Goal: Use online tool/utility: Utilize a website feature to perform a specific function

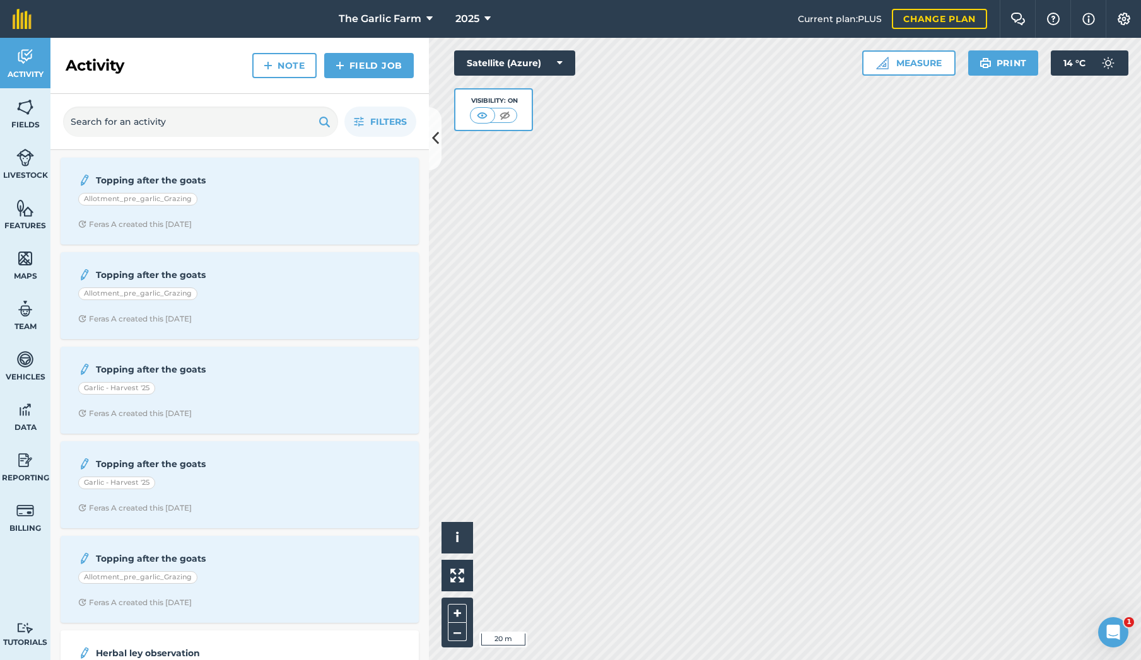
click at [907, 66] on button "Measure" at bounding box center [908, 62] width 93 height 25
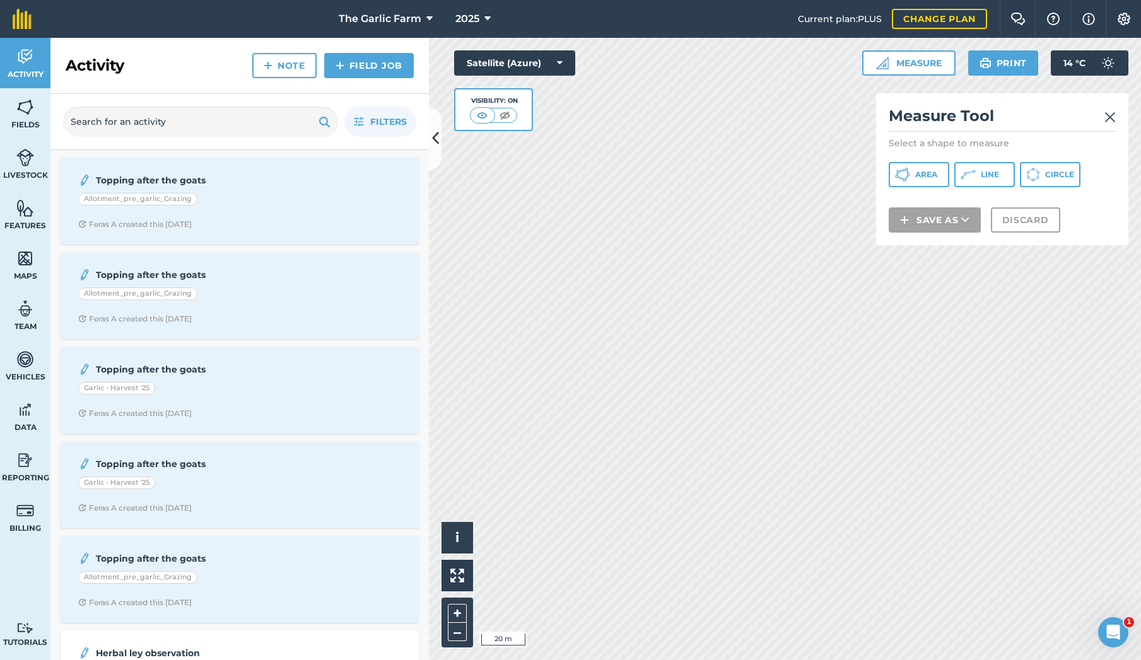
drag, startPoint x: 993, startPoint y: 173, endPoint x: 1004, endPoint y: 222, distance: 50.3
click at [993, 174] on span "Line" at bounding box center [989, 175] width 18 height 10
click at [1110, 115] on img at bounding box center [1109, 117] width 11 height 15
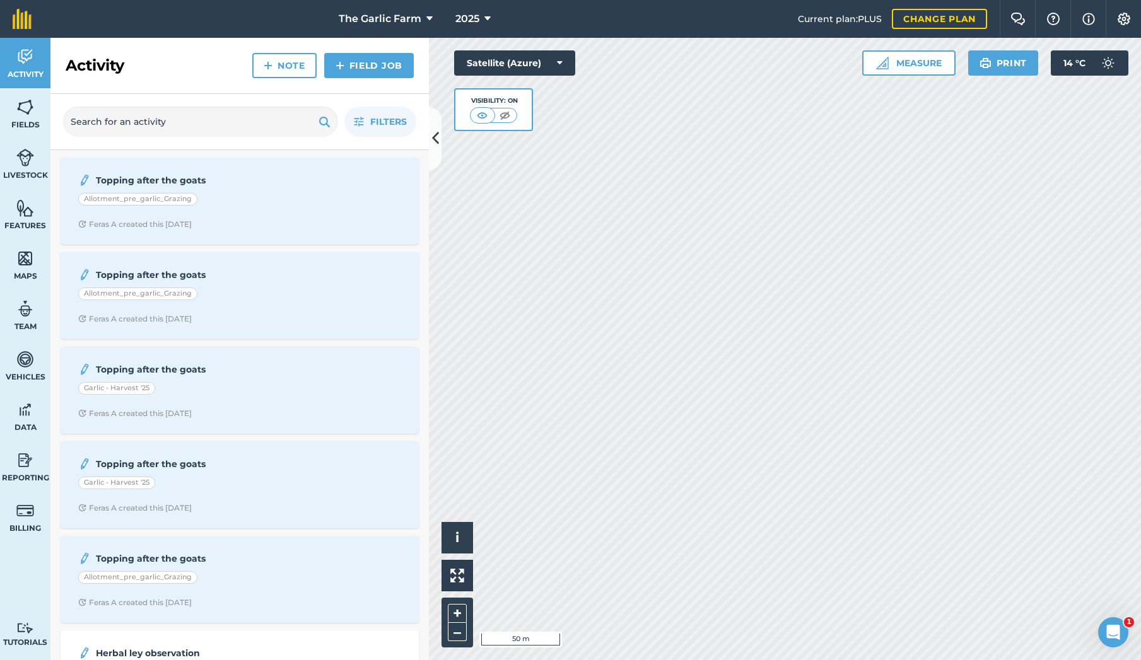
click at [926, 61] on button "Measure" at bounding box center [908, 62] width 93 height 25
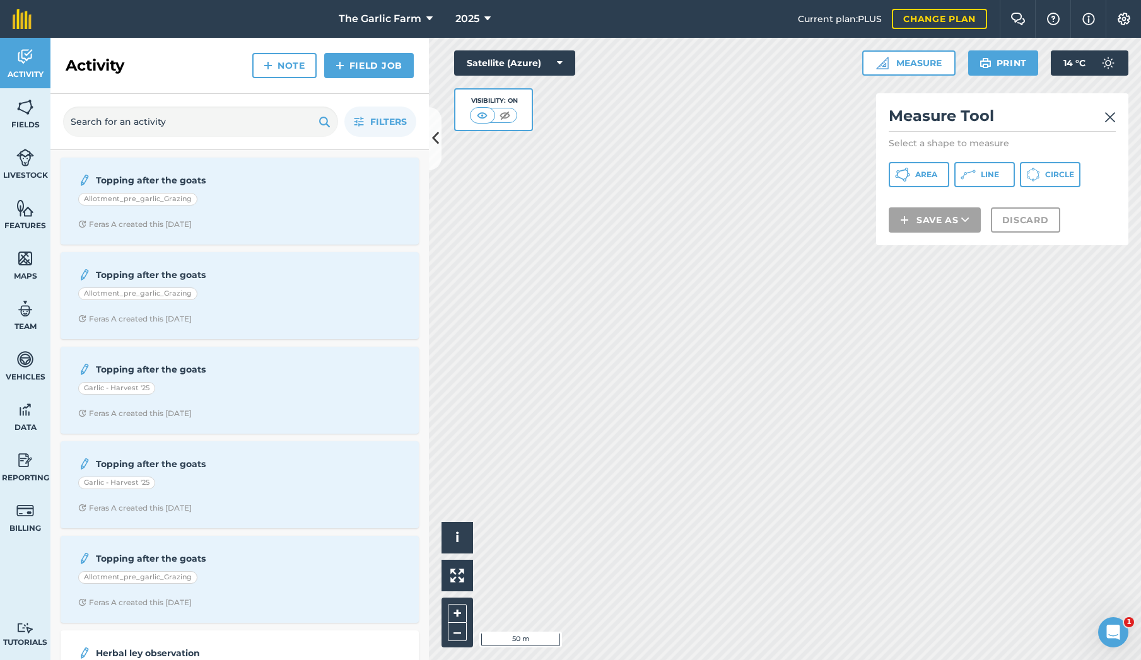
click at [1001, 173] on button "Line" at bounding box center [984, 174] width 61 height 25
click at [998, 170] on span "Line" at bounding box center [989, 175] width 18 height 10
click at [1112, 119] on img at bounding box center [1109, 117] width 11 height 15
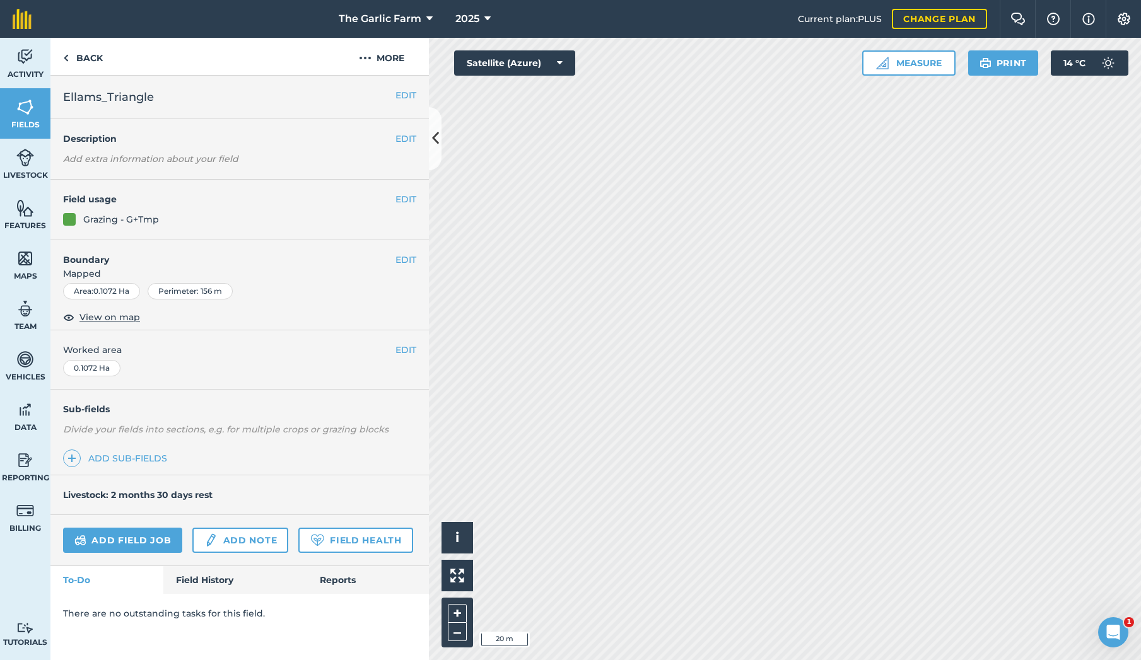
click at [911, 63] on button "Measure" at bounding box center [908, 62] width 93 height 25
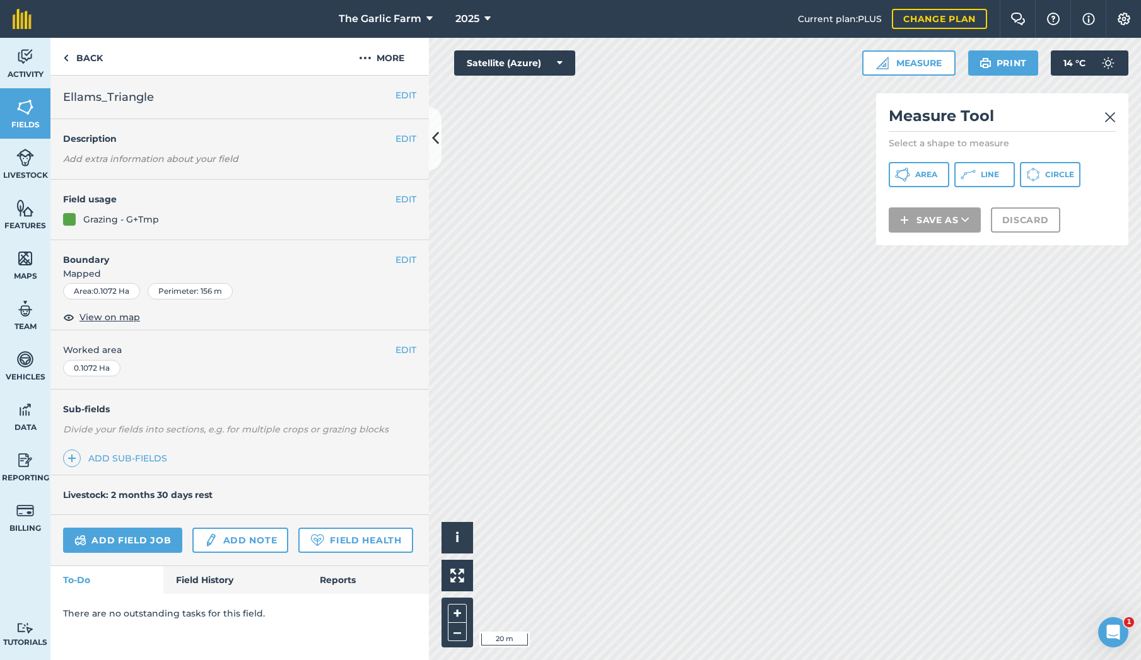
drag, startPoint x: 984, startPoint y: 173, endPoint x: 976, endPoint y: 173, distance: 7.6
click at [984, 173] on span "Line" at bounding box center [989, 175] width 18 height 10
click at [24, 212] on img at bounding box center [25, 208] width 18 height 19
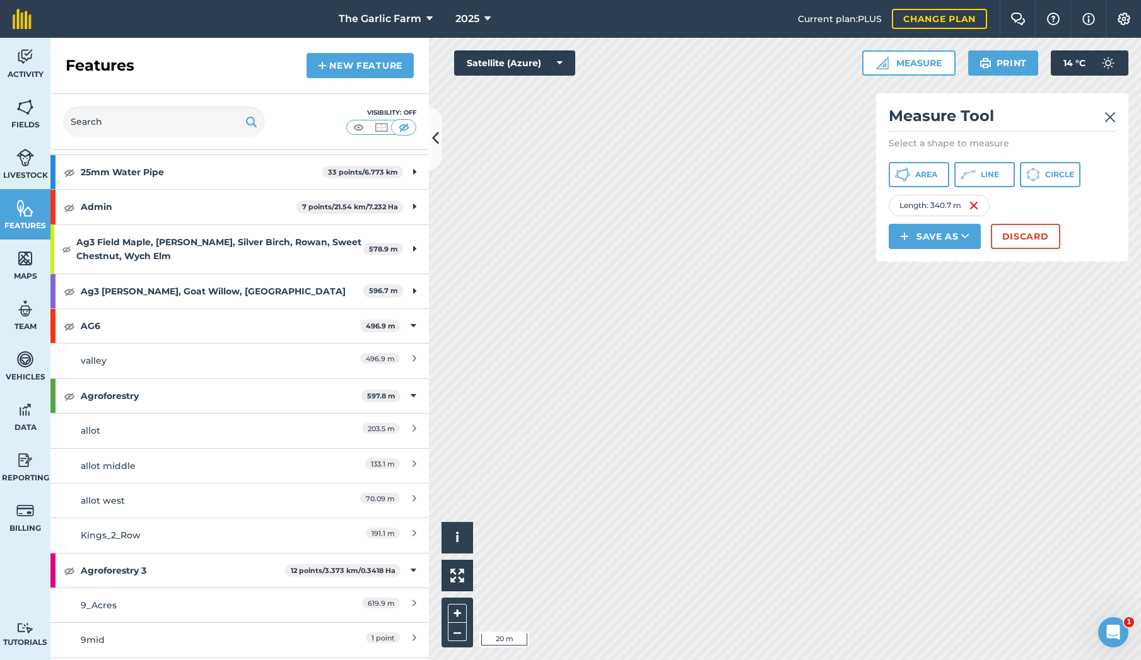
scroll to position [65, 0]
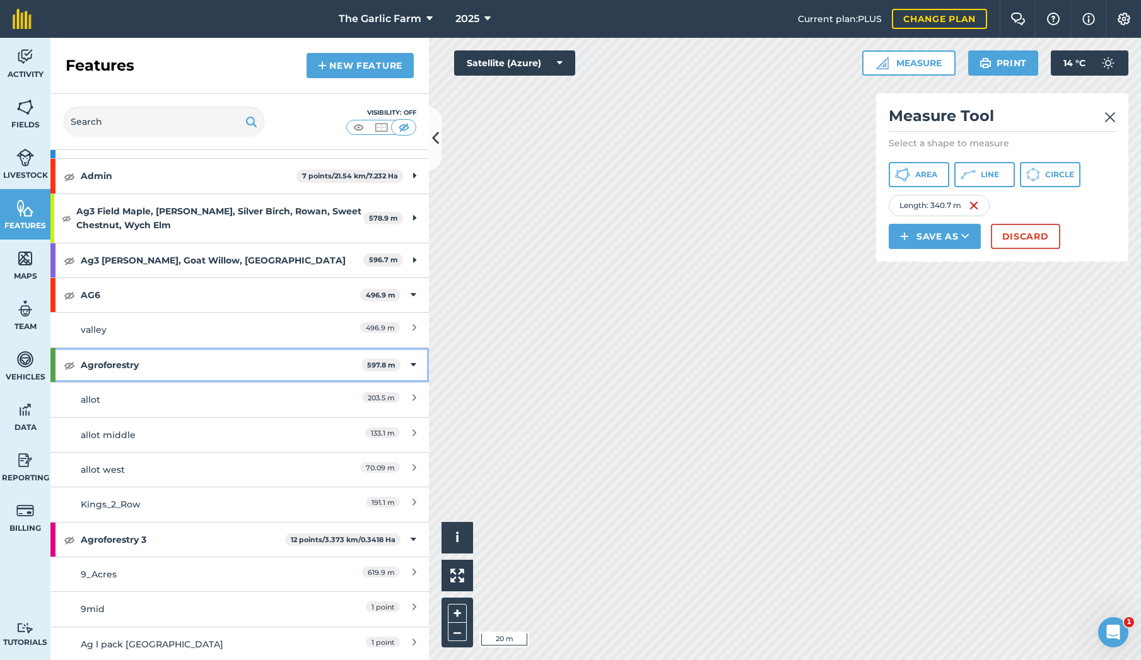
click at [71, 359] on img at bounding box center [69, 365] width 11 height 15
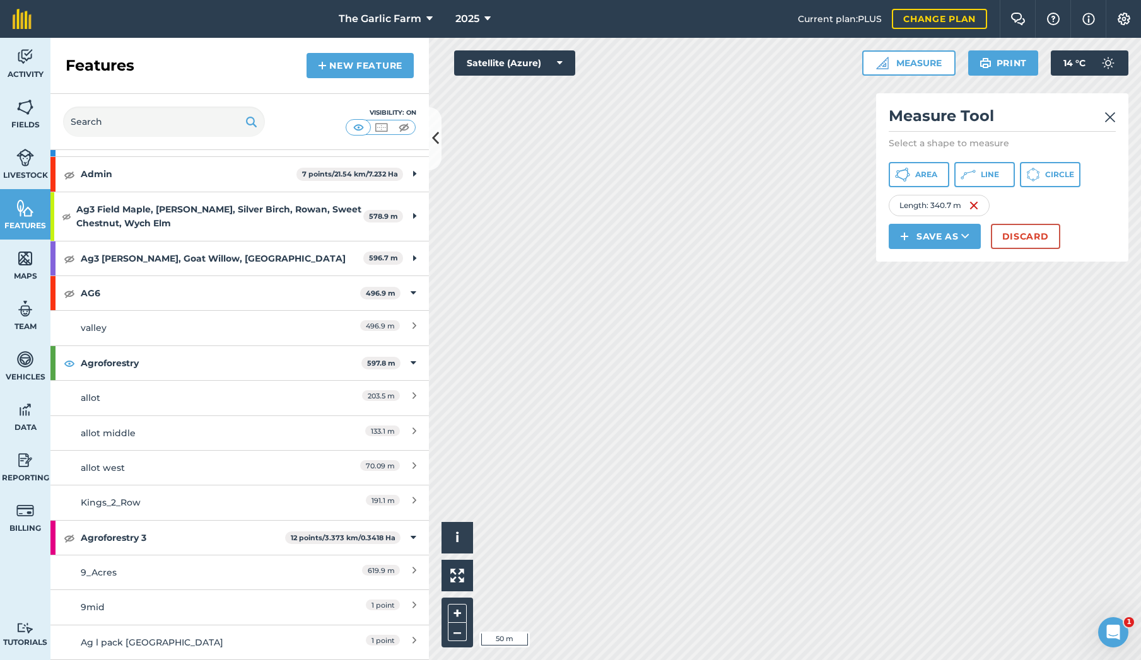
click at [1110, 115] on img at bounding box center [1109, 117] width 11 height 15
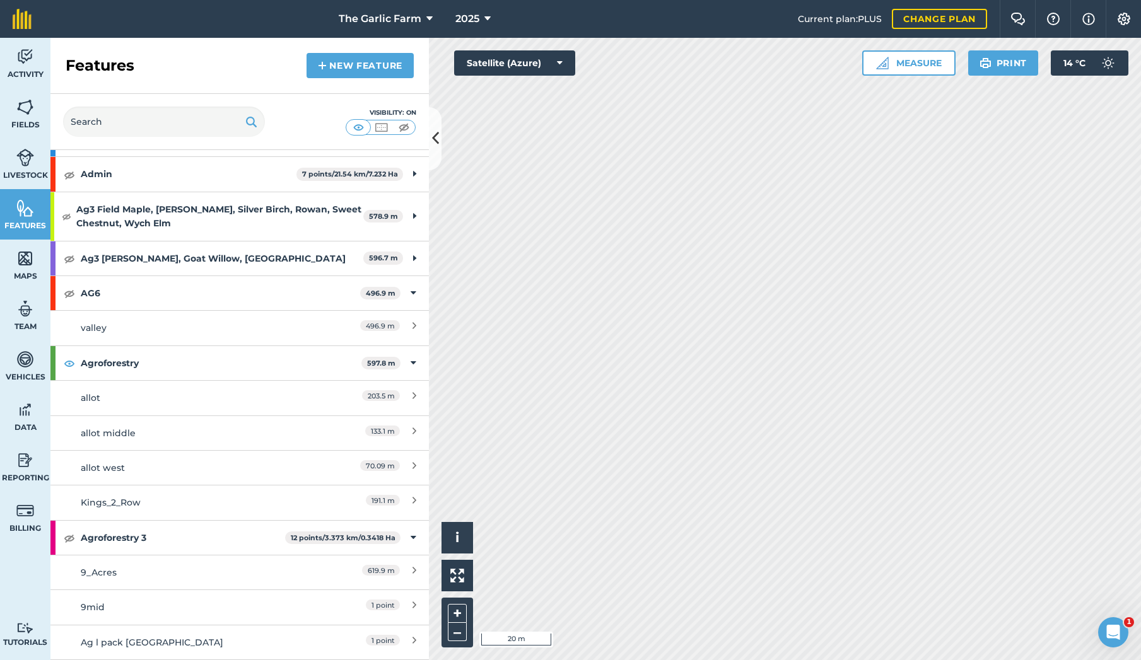
click at [919, 67] on button "Measure" at bounding box center [908, 62] width 93 height 25
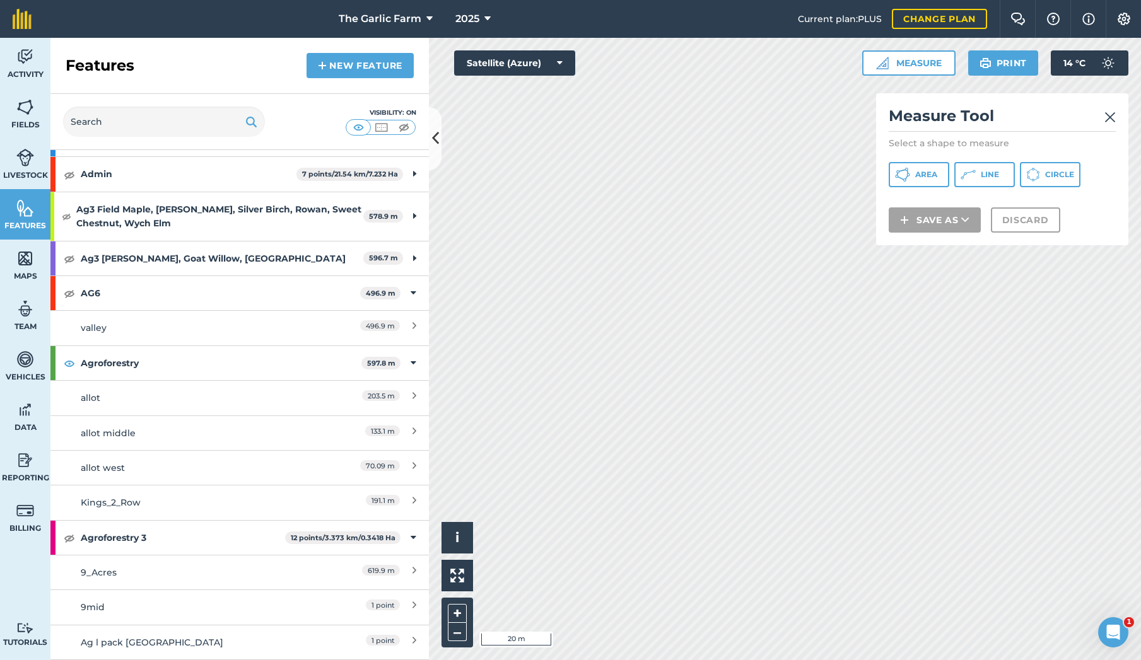
drag, startPoint x: 977, startPoint y: 176, endPoint x: 899, endPoint y: 211, distance: 85.5
click at [974, 176] on button "Line" at bounding box center [984, 174] width 61 height 25
click at [1114, 115] on img at bounding box center [1109, 117] width 11 height 15
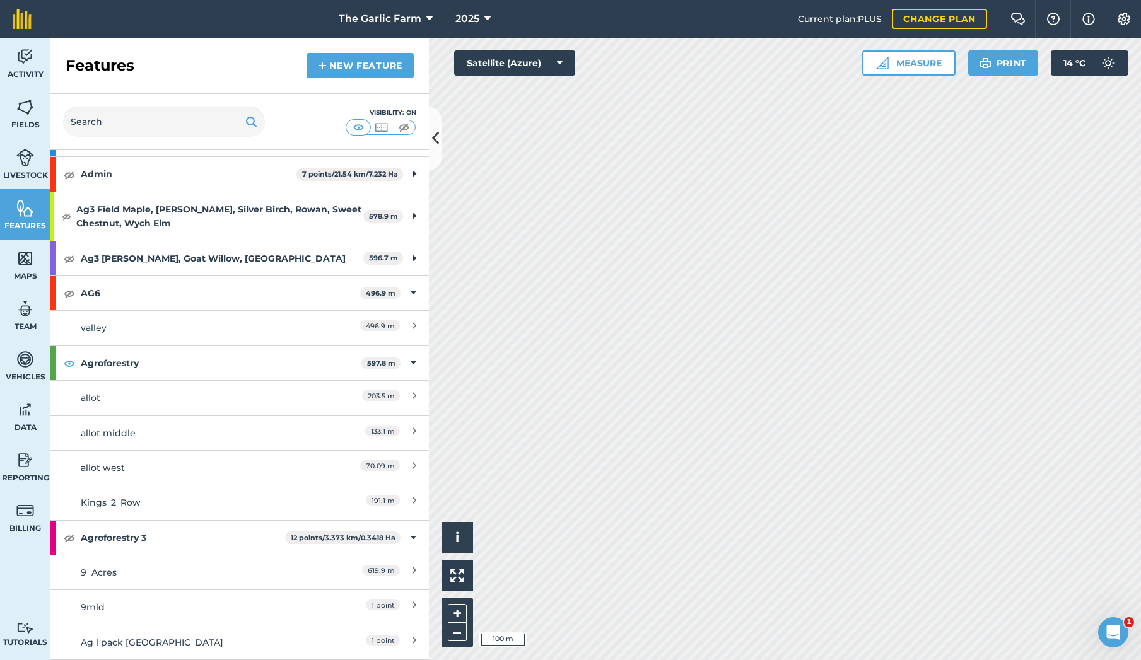
click at [923, 64] on button "Measure" at bounding box center [908, 62] width 93 height 25
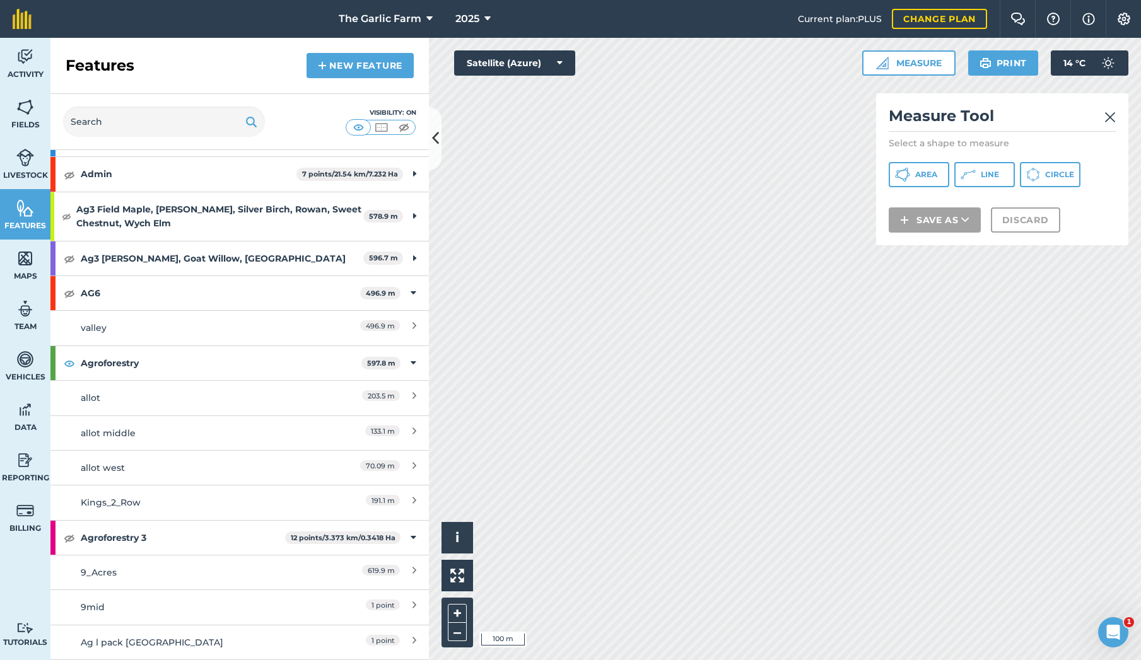
click at [922, 177] on span "Area" at bounding box center [926, 175] width 22 height 10
click at [1108, 115] on img at bounding box center [1109, 117] width 11 height 15
